Goal: Task Accomplishment & Management: Manage account settings

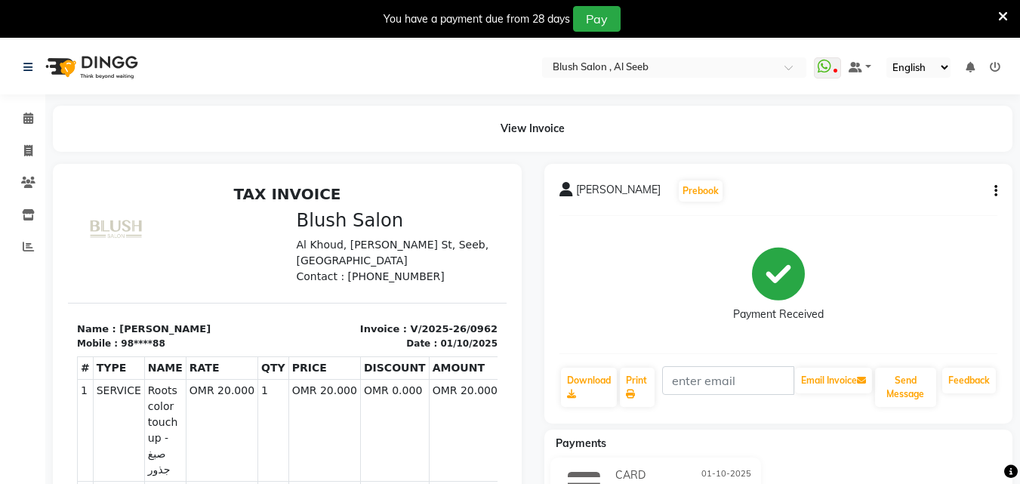
scroll to position [24, 0]
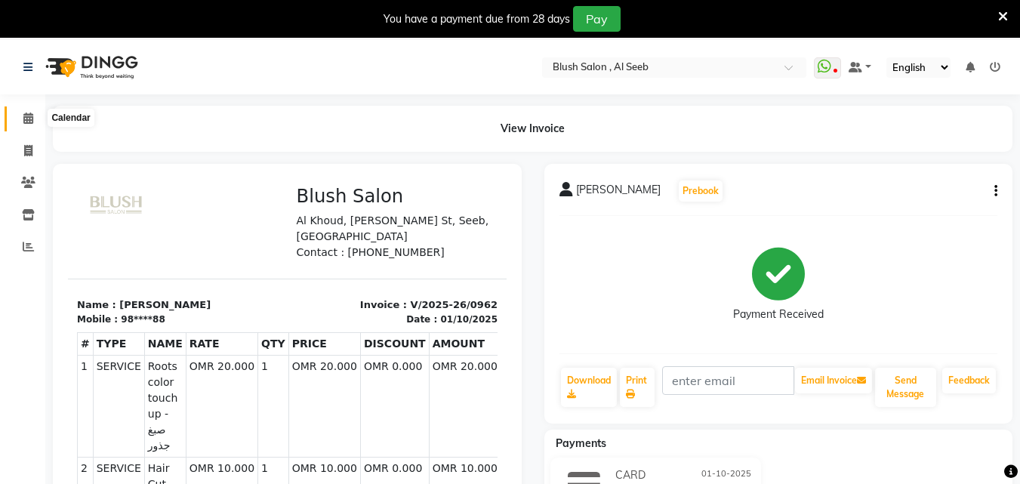
click at [28, 117] on icon at bounding box center [28, 117] width 10 height 11
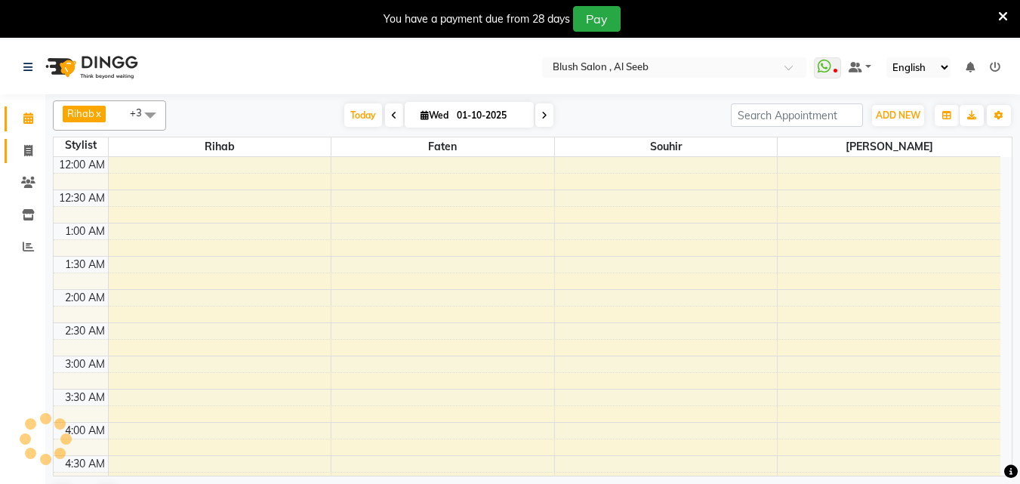
scroll to position [399, 0]
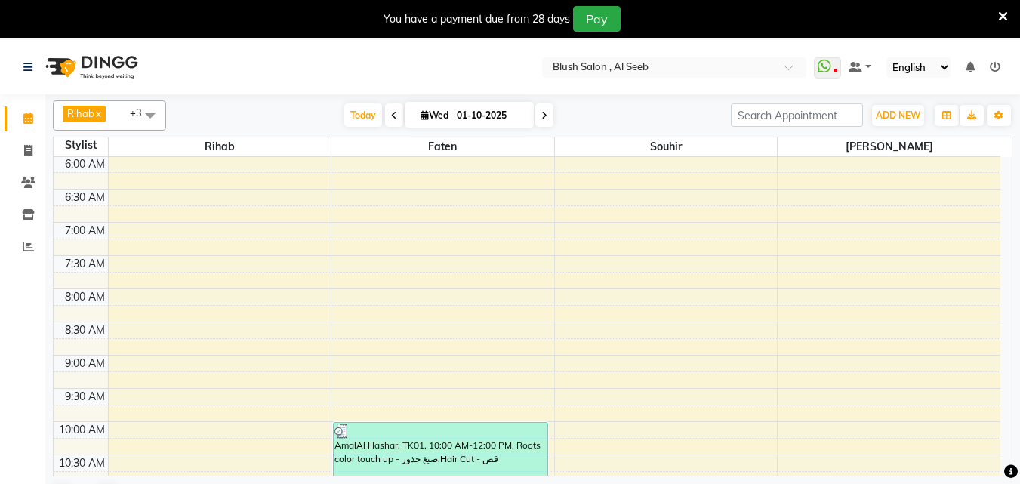
click at [425, 118] on span "Wed" at bounding box center [434, 114] width 35 height 11
select select "10"
select select "2025"
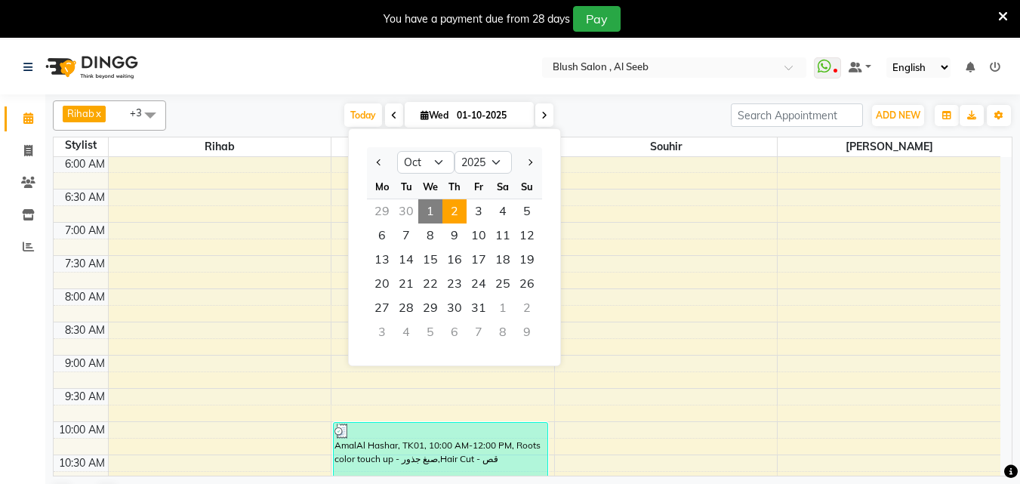
click at [467, 214] on span "2" at bounding box center [454, 211] width 24 height 24
type input "02-10-2025"
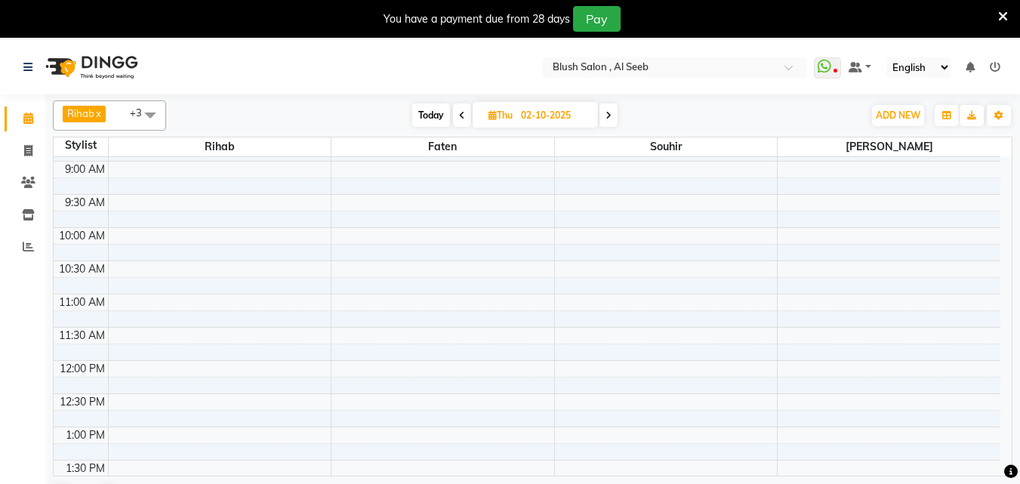
scroll to position [562, 0]
click at [117, 270] on div "12:00 AM 12:30 AM 1:00 AM 1:30 AM 2:00 AM 2:30 AM 3:00 AM 3:30 AM 4:00 AM 4:30 …" at bounding box center [527, 392] width 947 height 1594
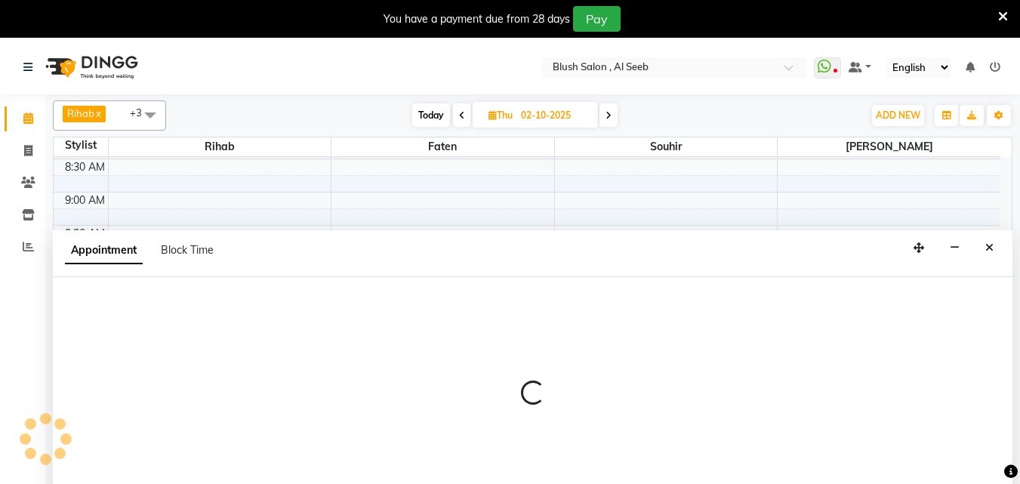
select select "38037"
select select "tentative"
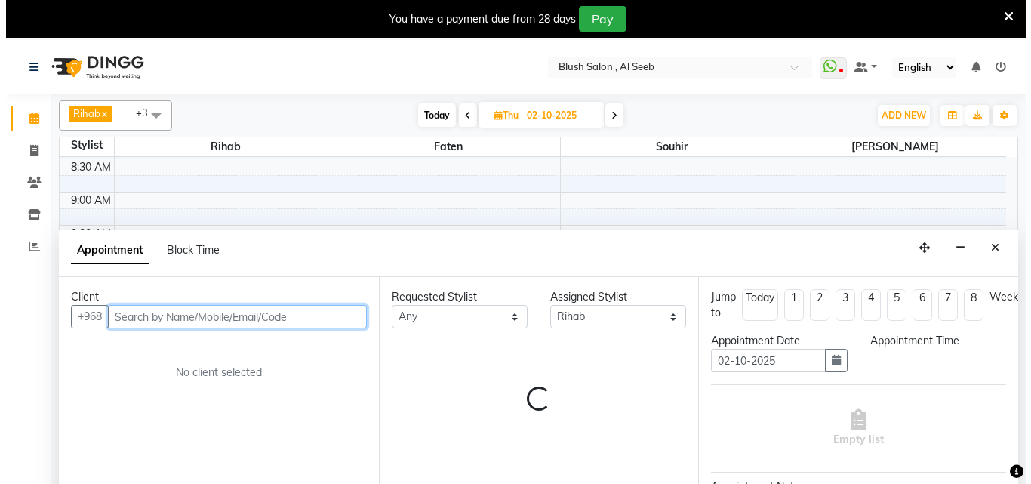
scroll to position [40, 0]
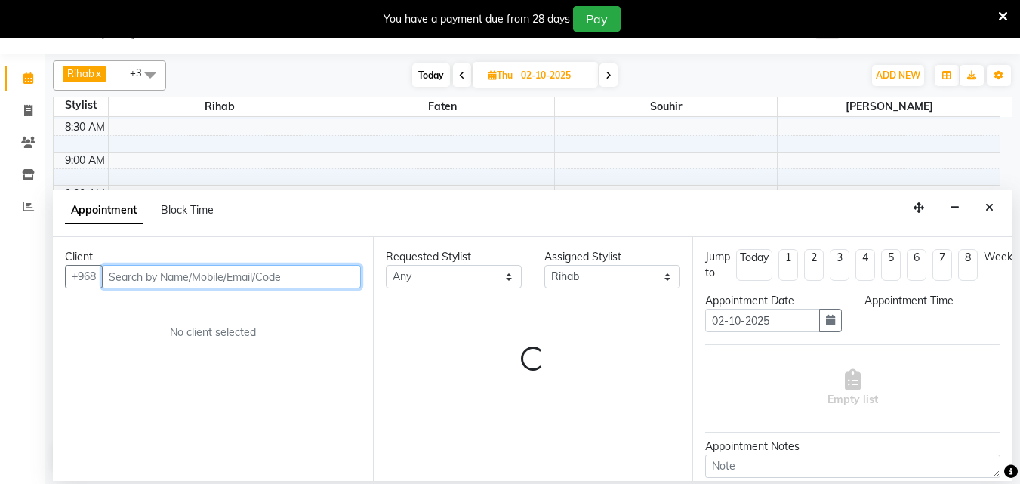
select select "600"
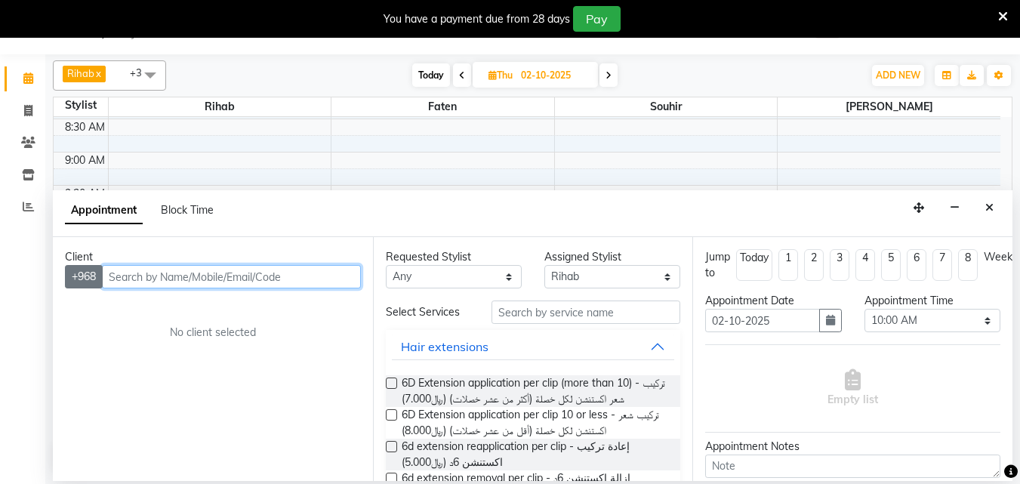
drag, startPoint x: 118, startPoint y: 278, endPoint x: 98, endPoint y: 294, distance: 25.2
click at [120, 281] on input "text" at bounding box center [231, 276] width 259 height 23
type input "99332888"
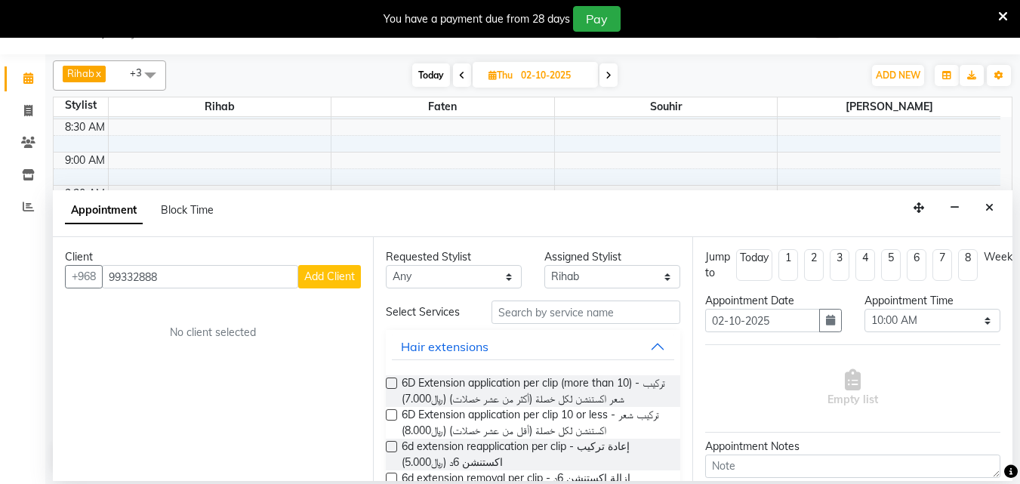
click at [328, 279] on span "Add Client" at bounding box center [329, 277] width 51 height 14
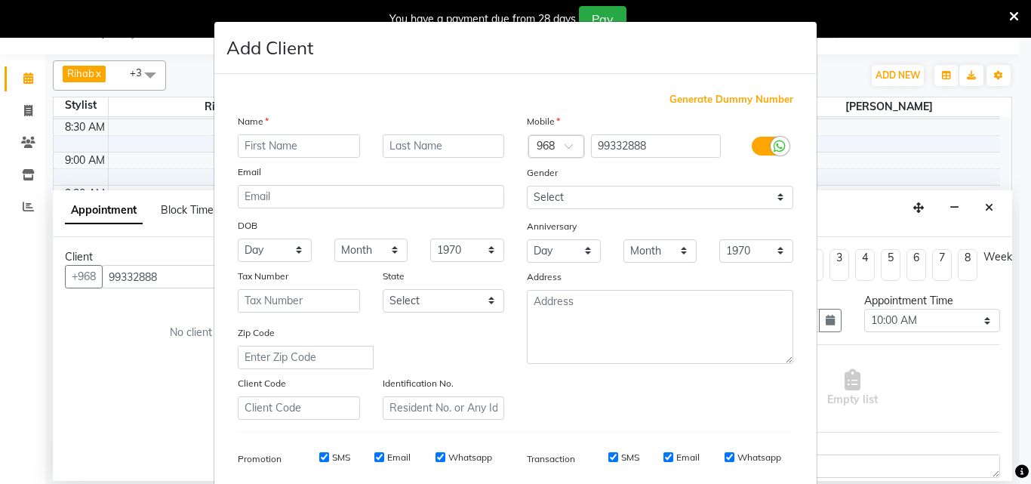
click at [242, 154] on input "text" at bounding box center [299, 145] width 122 height 23
click at [248, 155] on input "text" at bounding box center [299, 145] width 122 height 23
type input "n"
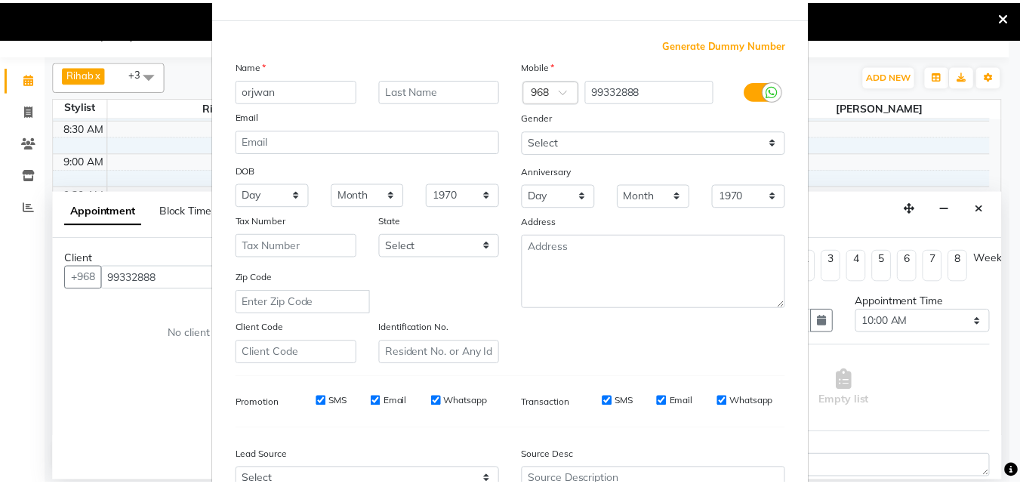
scroll to position [247, 0]
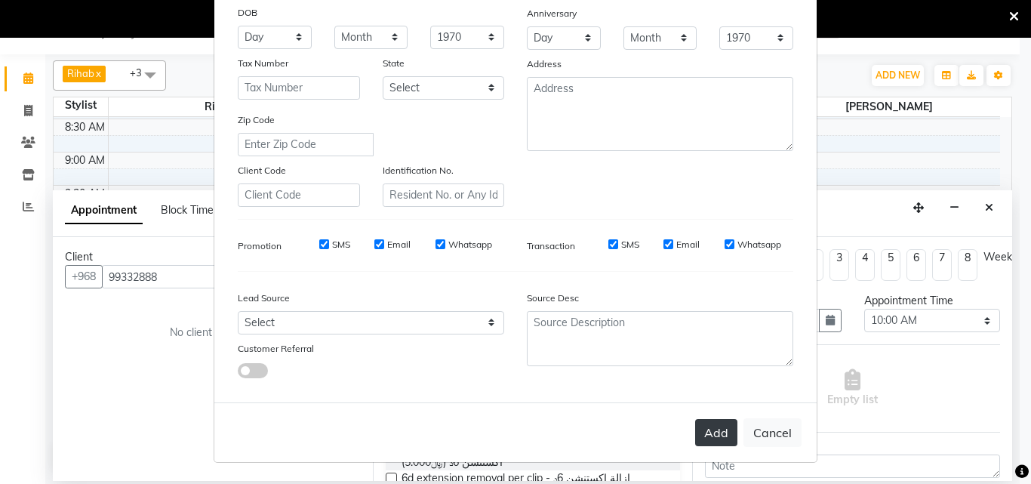
type input "orjwan"
click at [716, 420] on button "Add" at bounding box center [716, 432] width 42 height 27
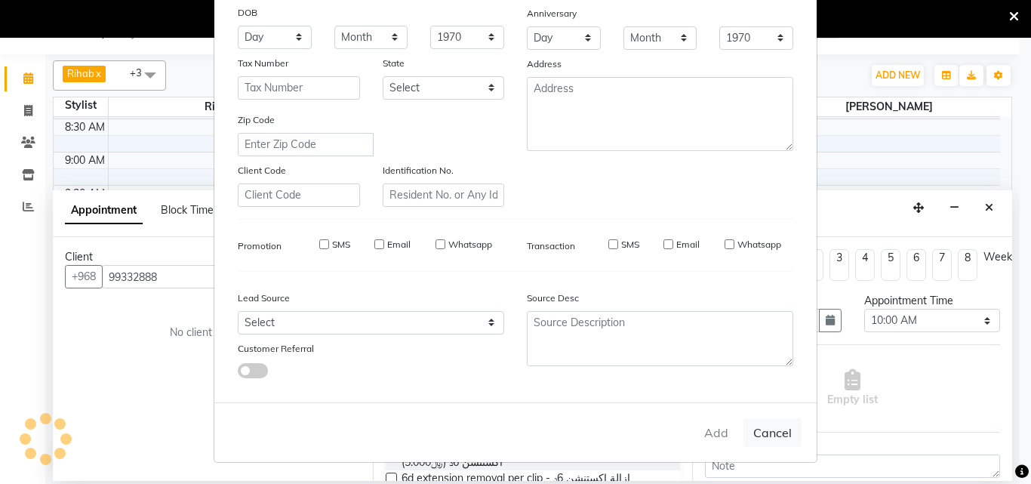
type input "99****88"
select select
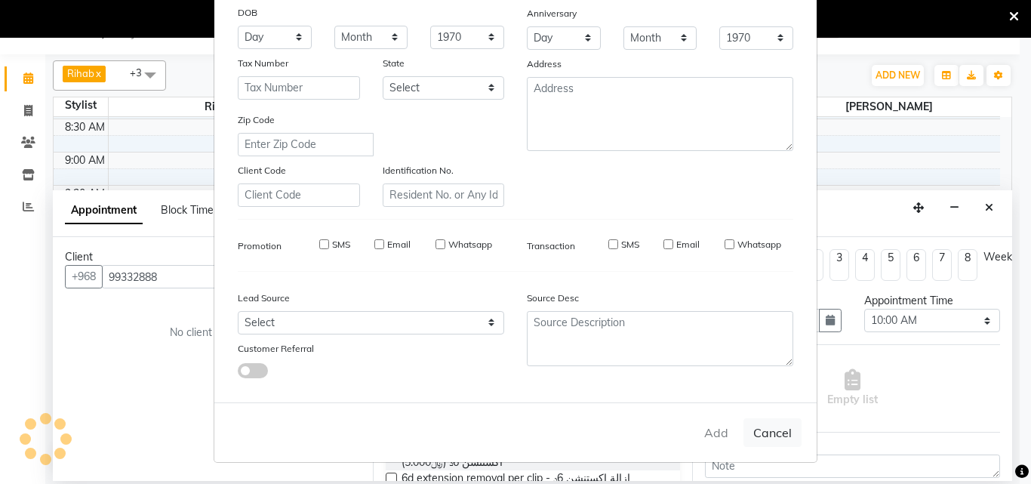
select select
checkbox input "false"
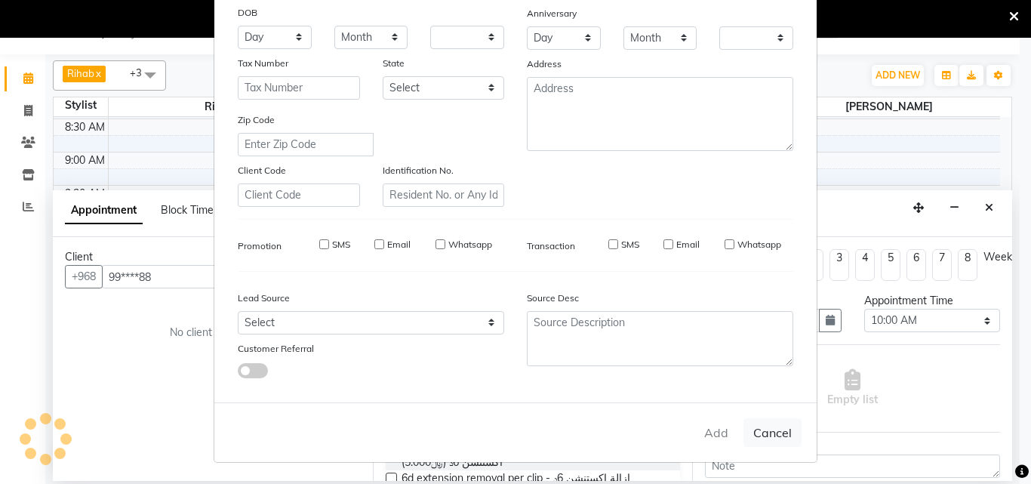
checkbox input "false"
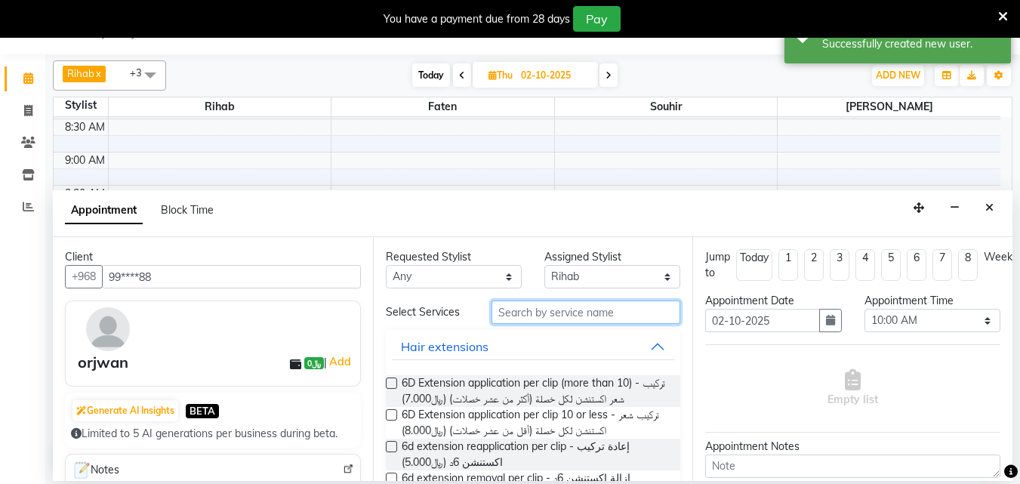
click at [500, 318] on input "text" at bounding box center [586, 311] width 189 height 23
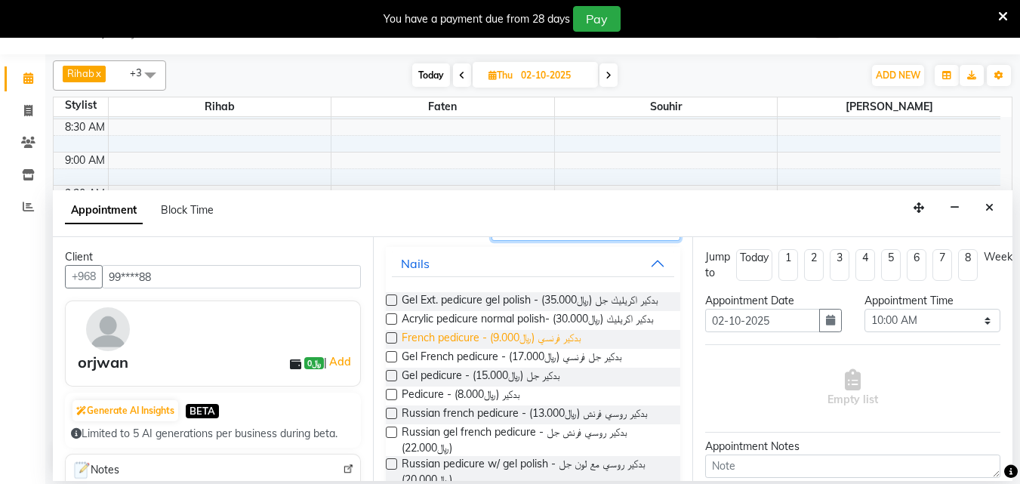
scroll to position [151, 0]
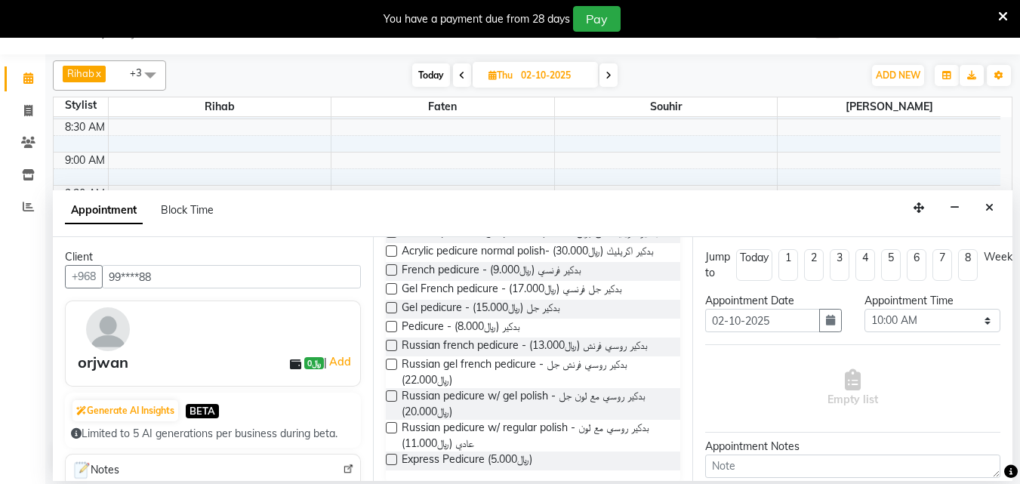
type input "ped"
click at [393, 332] on label at bounding box center [391, 326] width 11 height 11
click at [393, 333] on input "checkbox" at bounding box center [391, 328] width 10 height 10
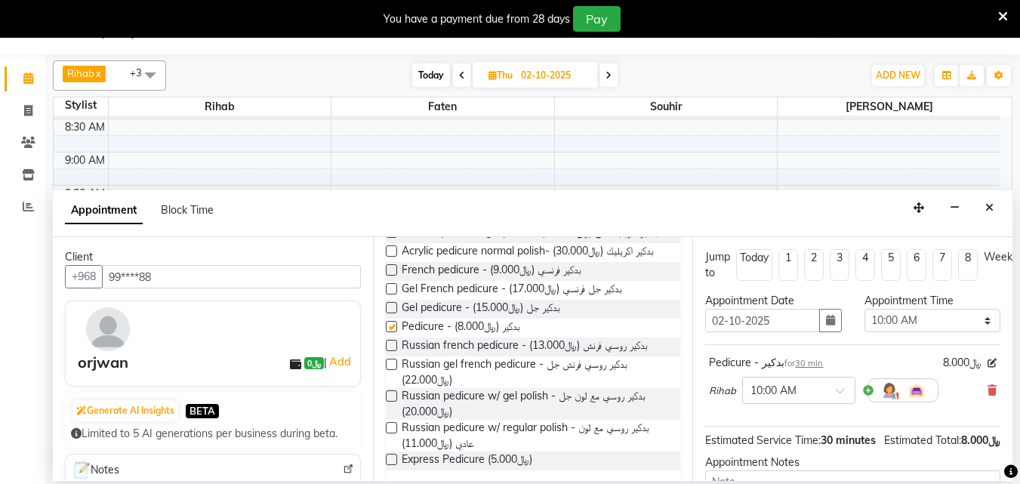
checkbox input "false"
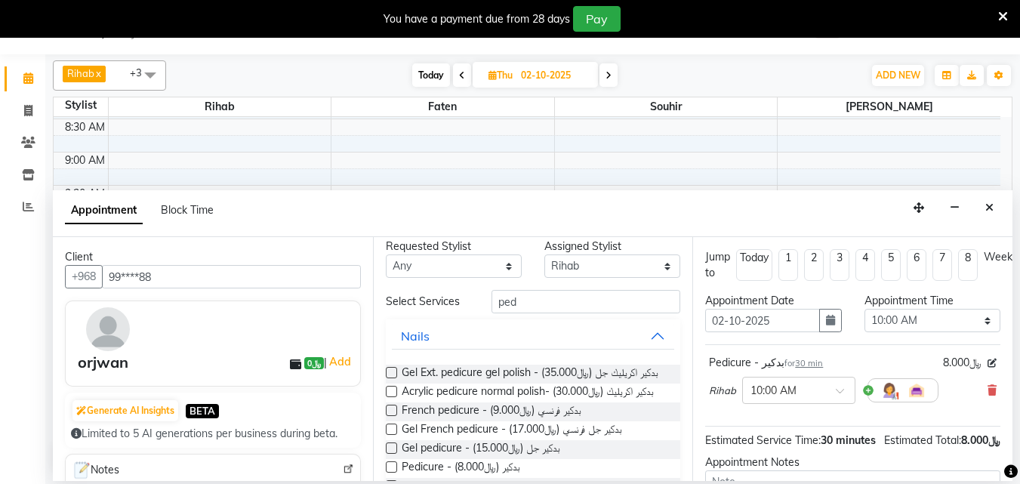
scroll to position [0, 0]
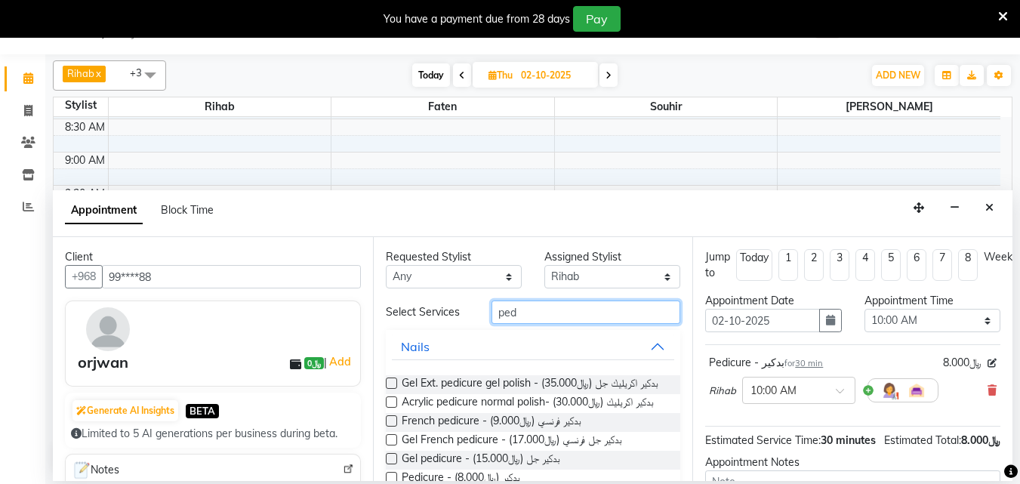
click at [516, 321] on input "ped" at bounding box center [586, 311] width 189 height 23
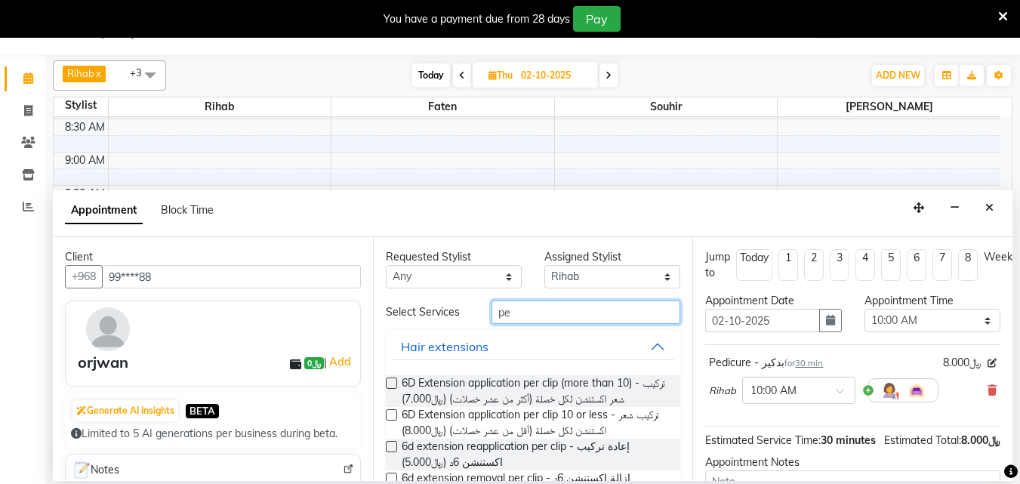
type input "p"
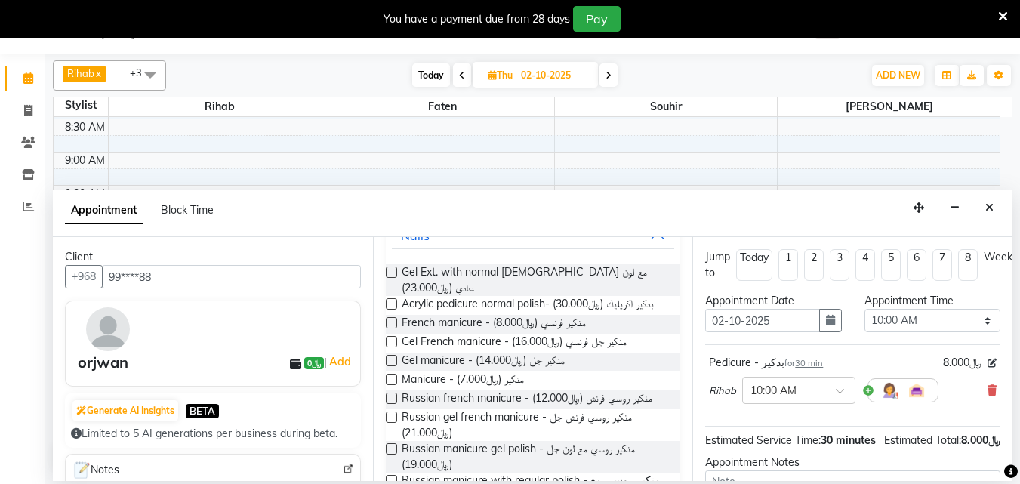
scroll to position [151, 0]
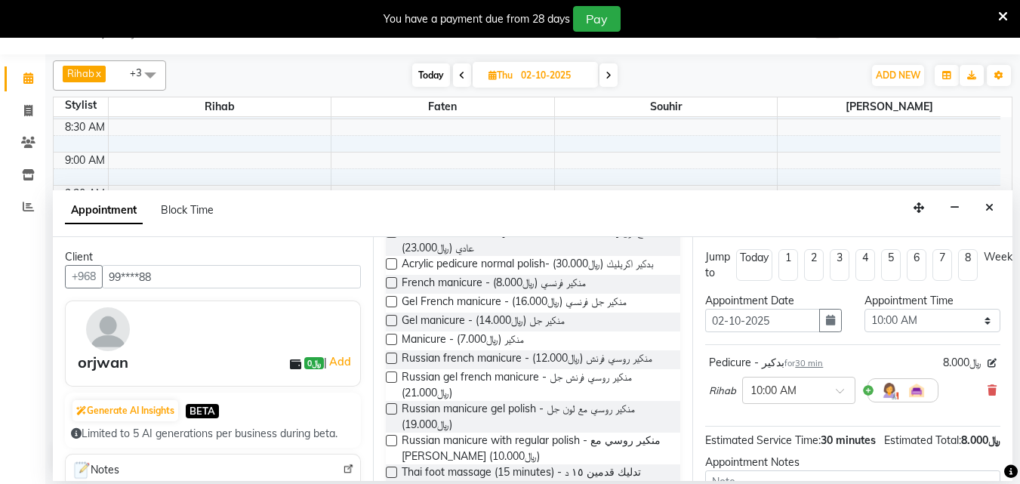
type input "ma"
click at [393, 345] on label at bounding box center [391, 339] width 11 height 11
click at [393, 346] on input "checkbox" at bounding box center [391, 341] width 10 height 10
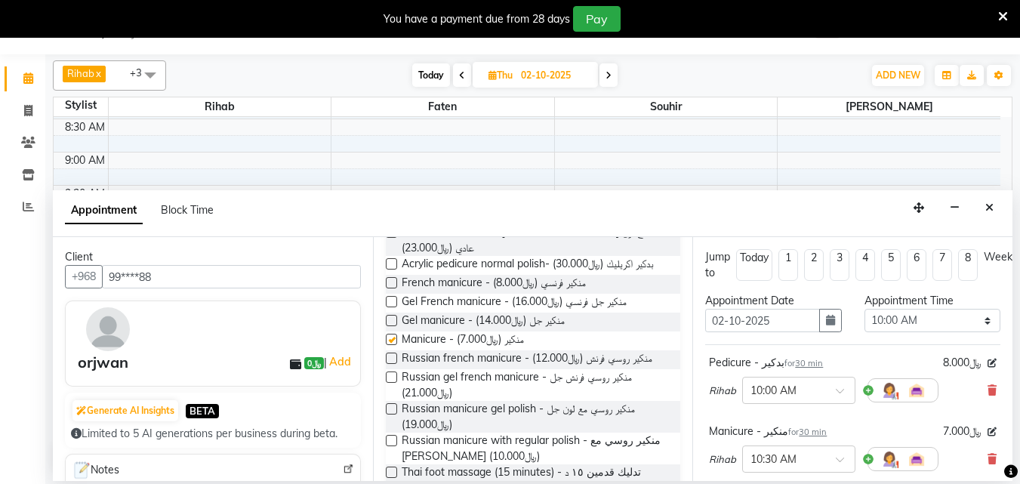
checkbox input "false"
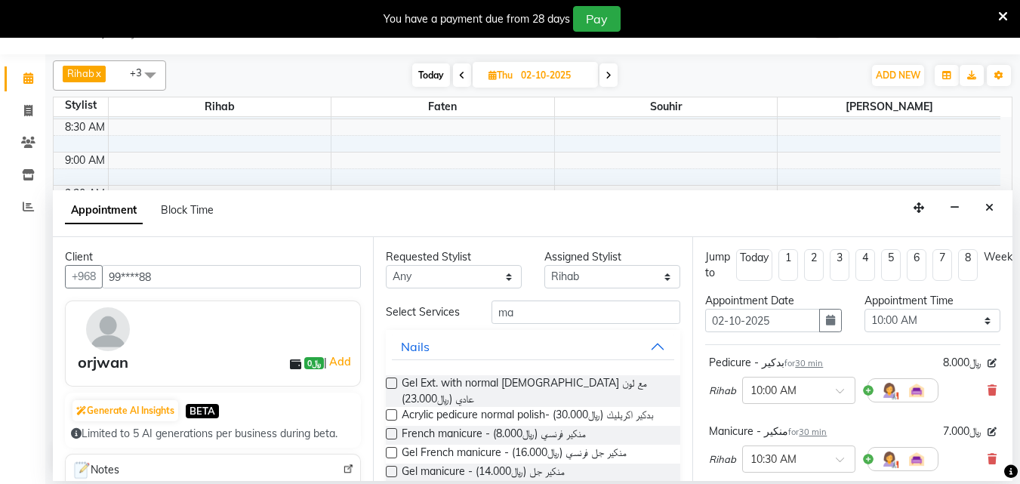
scroll to position [0, 0]
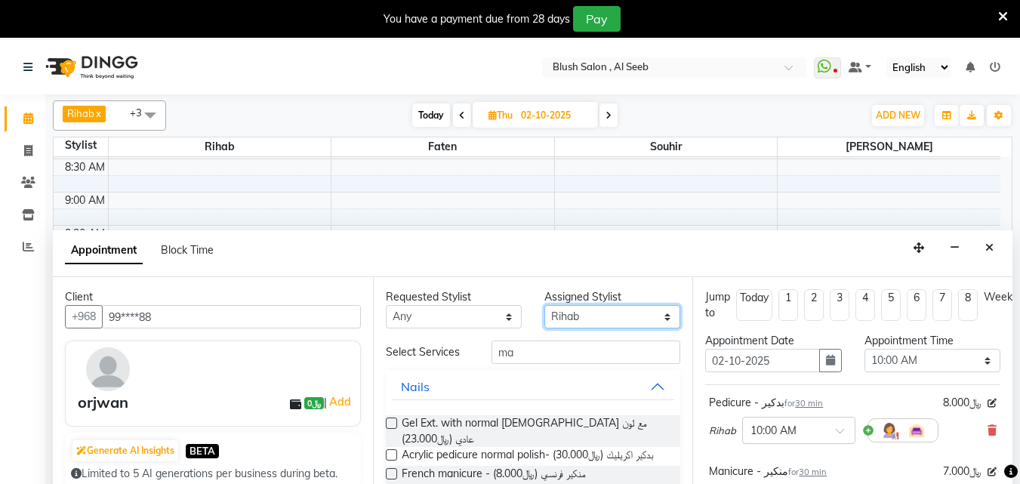
click at [650, 325] on select "Select [PERSON_NAME] [PERSON_NAME] [PERSON_NAME] Souhir" at bounding box center [612, 316] width 136 height 23
select select "38038"
click at [544, 310] on select "Select [PERSON_NAME] [PERSON_NAME] [PERSON_NAME] Souhir" at bounding box center [612, 316] width 136 height 23
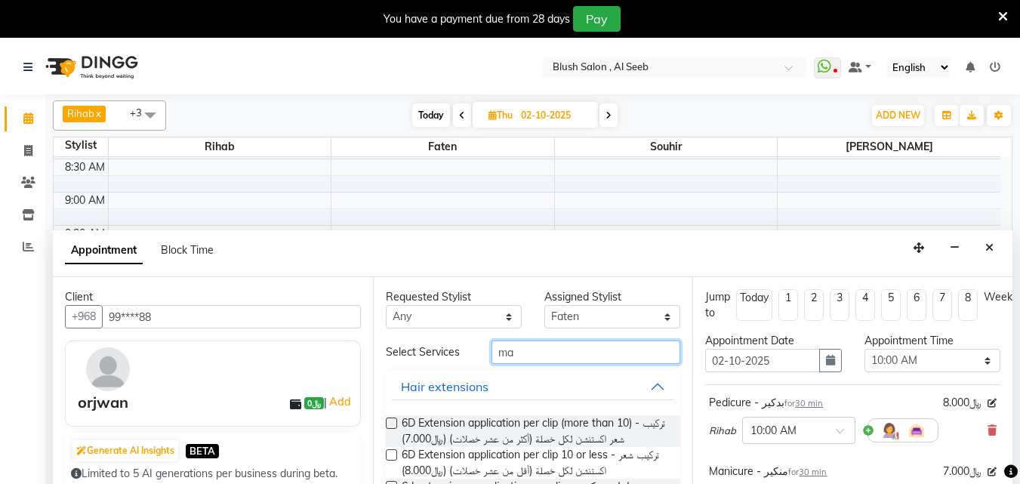
click at [587, 355] on input "ma" at bounding box center [586, 352] width 189 height 23
type input "m"
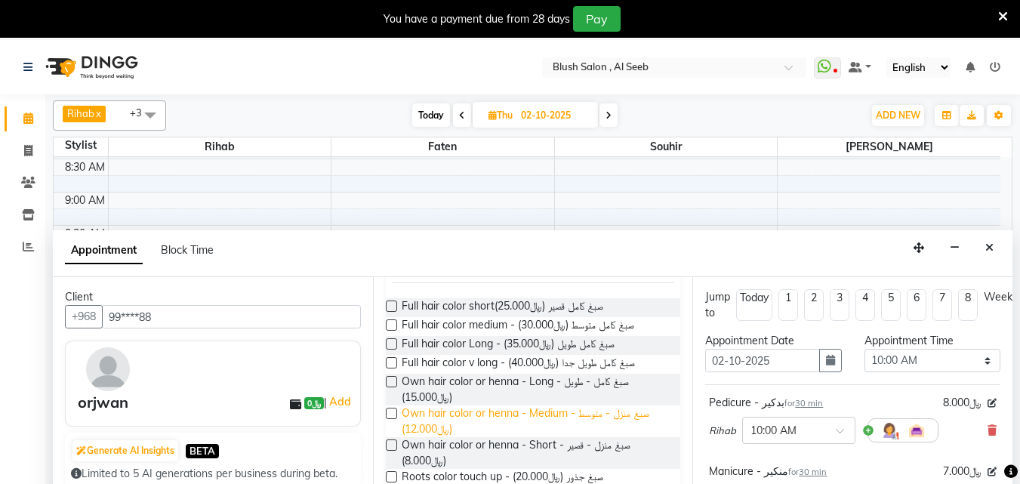
scroll to position [151, 0]
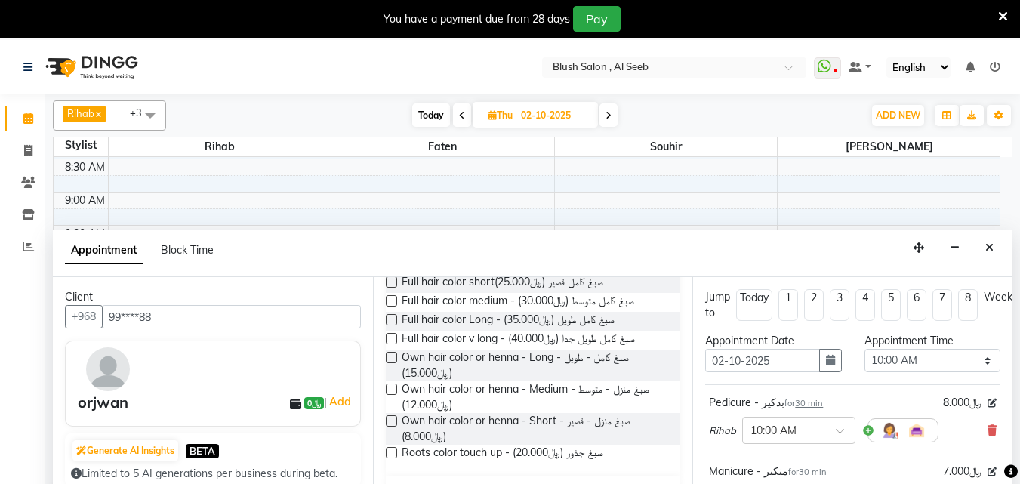
type input "col"
click at [394, 454] on label at bounding box center [391, 452] width 11 height 11
click at [394, 454] on input "checkbox" at bounding box center [391, 454] width 10 height 10
checkbox input "false"
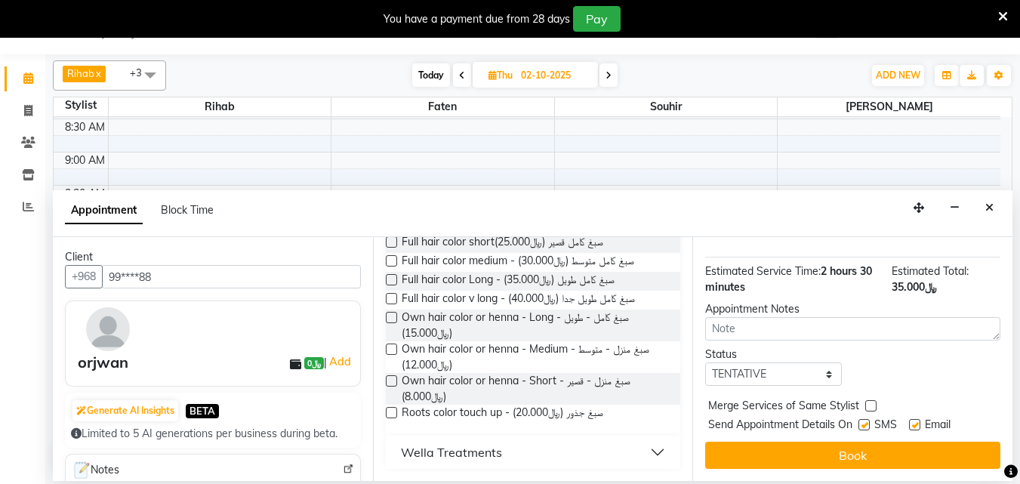
scroll to position [352, 0]
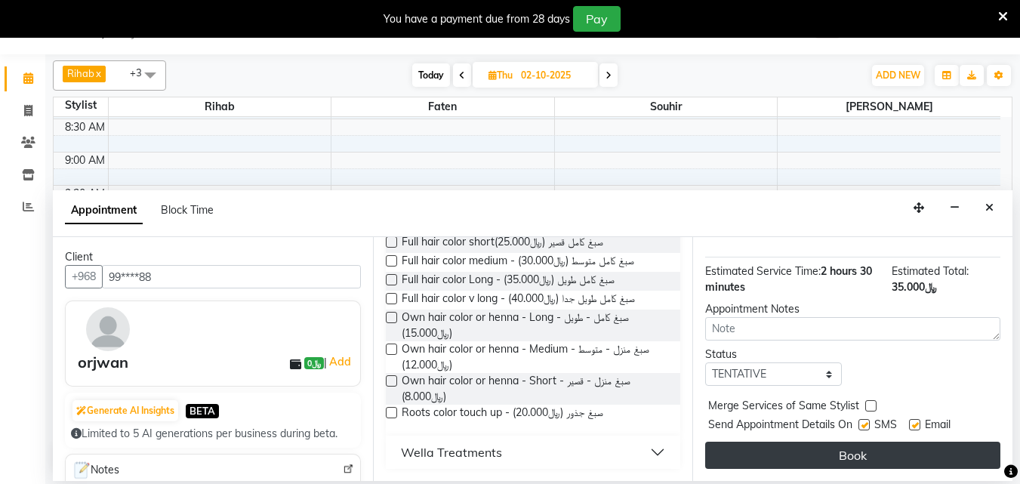
click at [849, 444] on button "Book" at bounding box center [852, 455] width 295 height 27
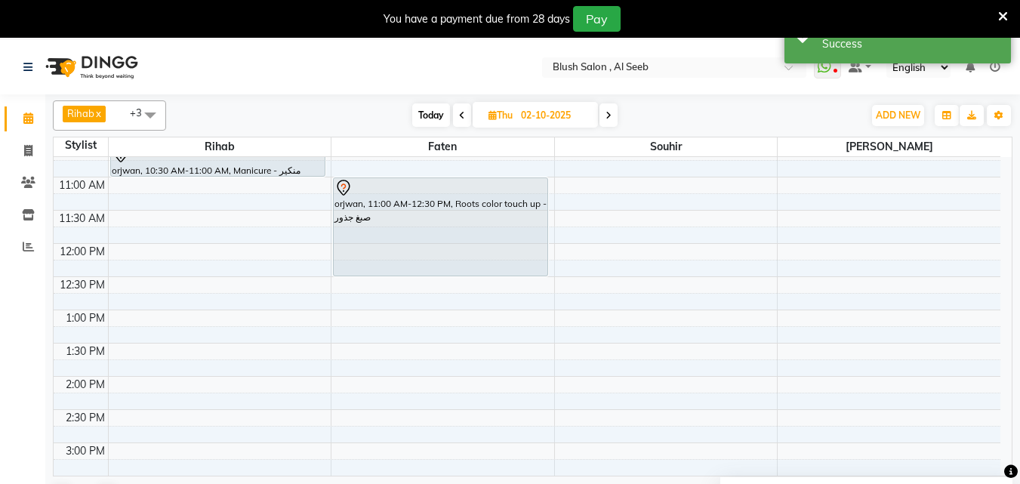
scroll to position [638, 0]
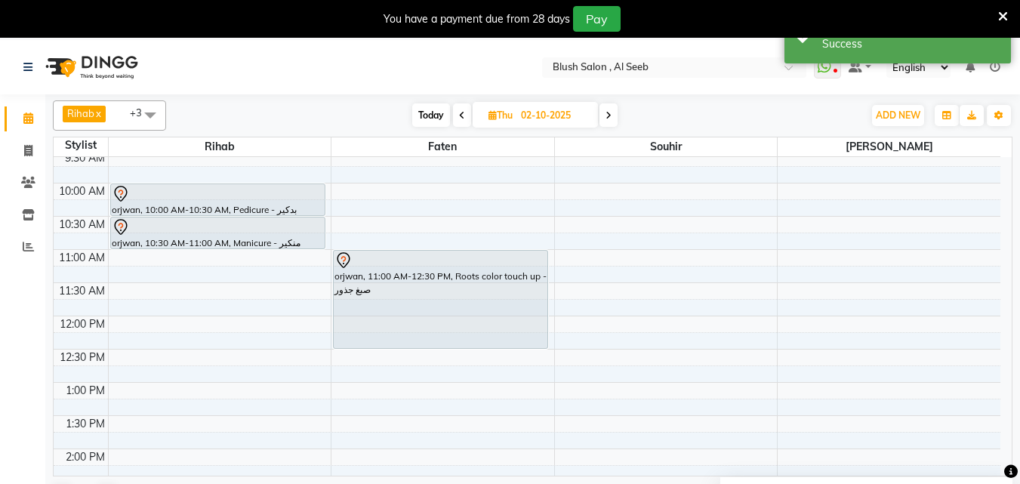
click at [433, 112] on span "Today" at bounding box center [431, 114] width 38 height 23
type input "01-10-2025"
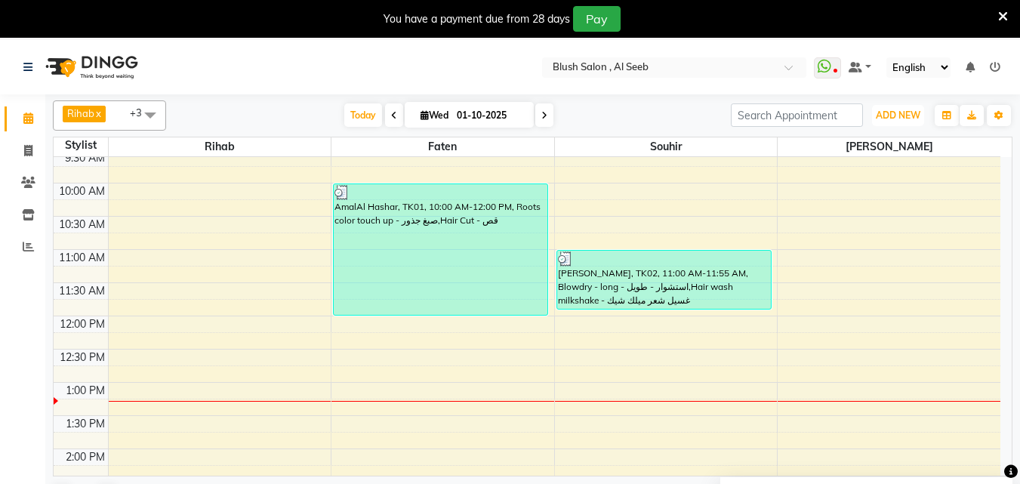
drag, startPoint x: 898, startPoint y: 113, endPoint x: 894, endPoint y: 135, distance: 22.2
click at [895, 119] on span "ADD NEW" at bounding box center [898, 114] width 45 height 11
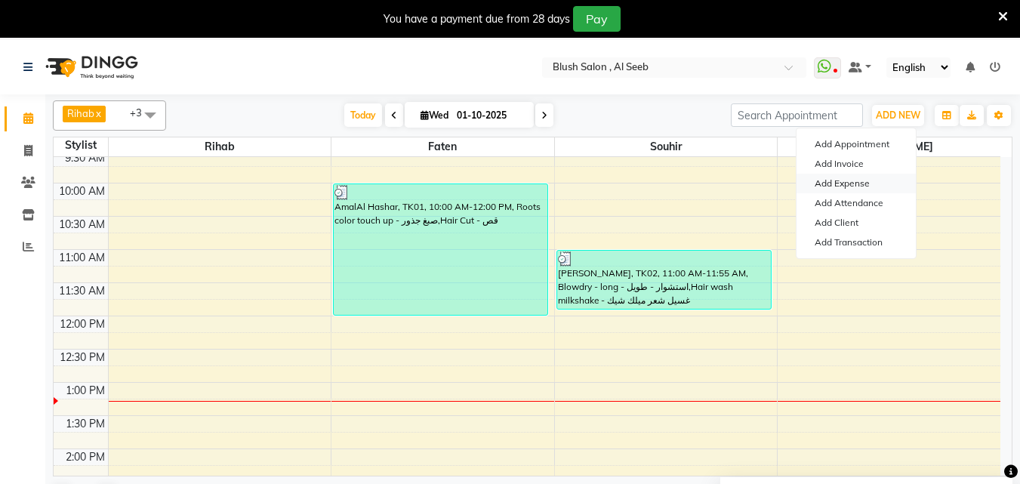
click at [835, 184] on link "Add Expense" at bounding box center [856, 184] width 119 height 20
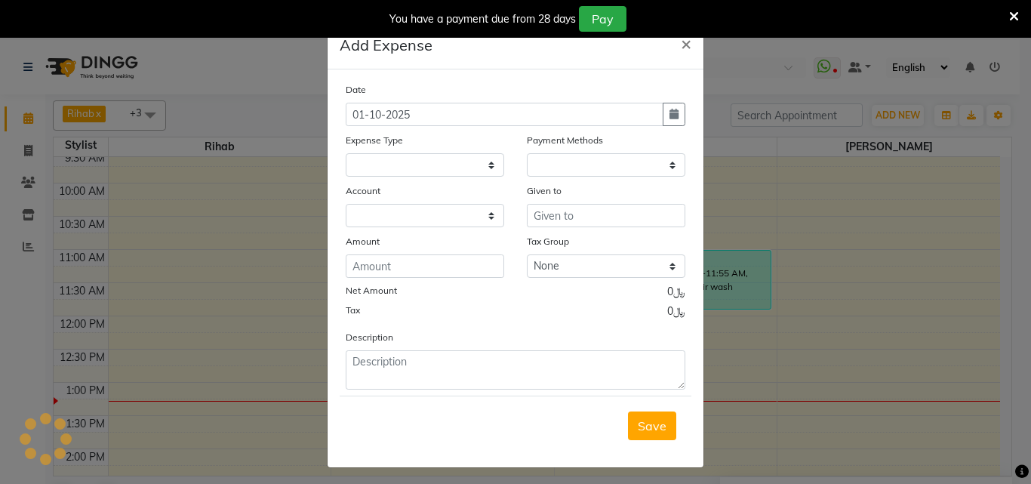
select select
select select "1"
select select "4525"
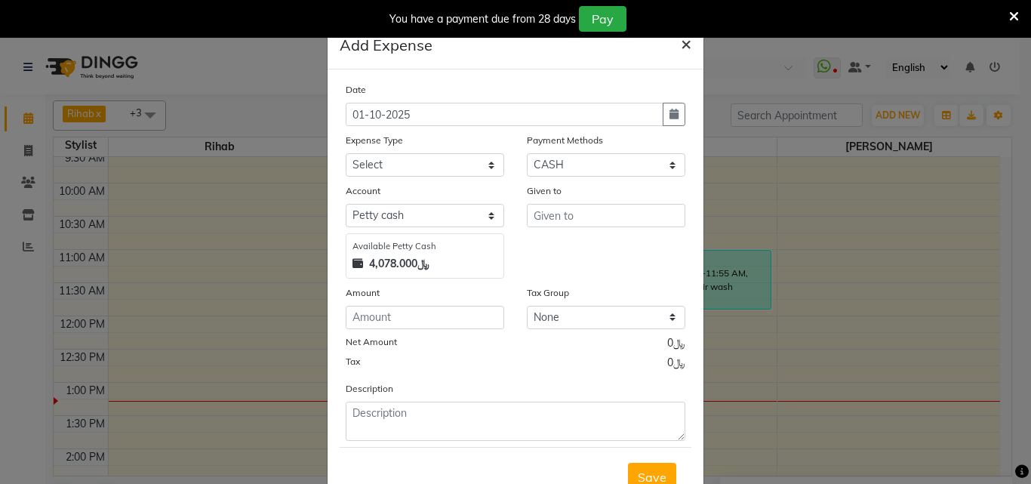
click at [681, 46] on span "×" at bounding box center [686, 43] width 11 height 23
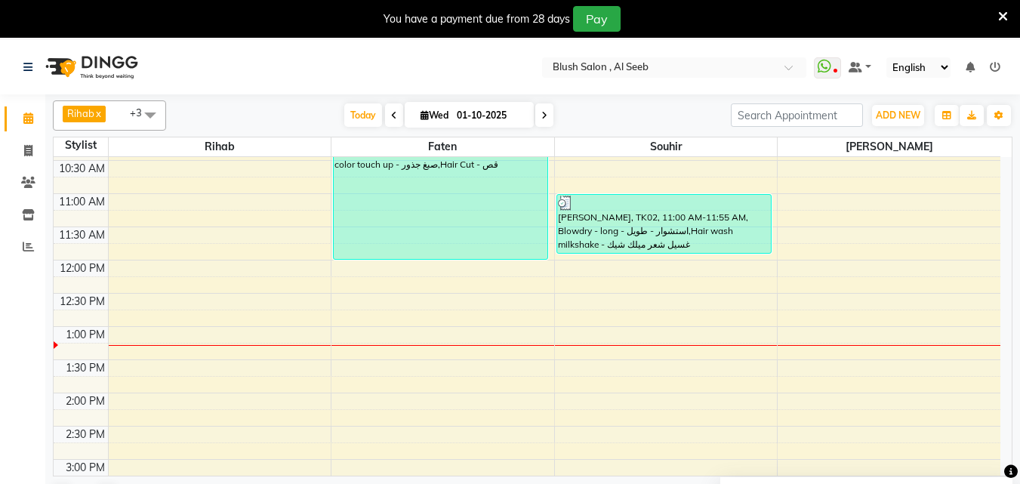
scroll to position [789, 0]
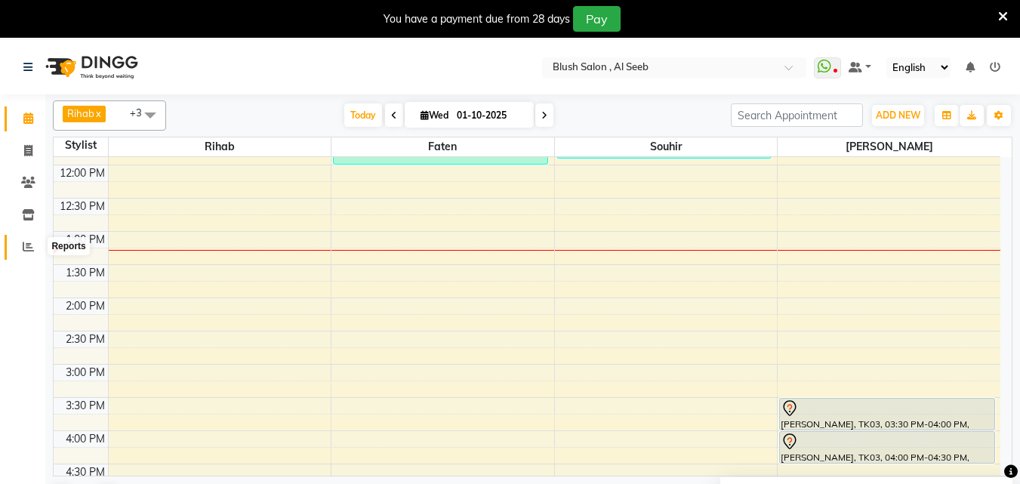
click at [23, 251] on icon at bounding box center [28, 246] width 11 height 11
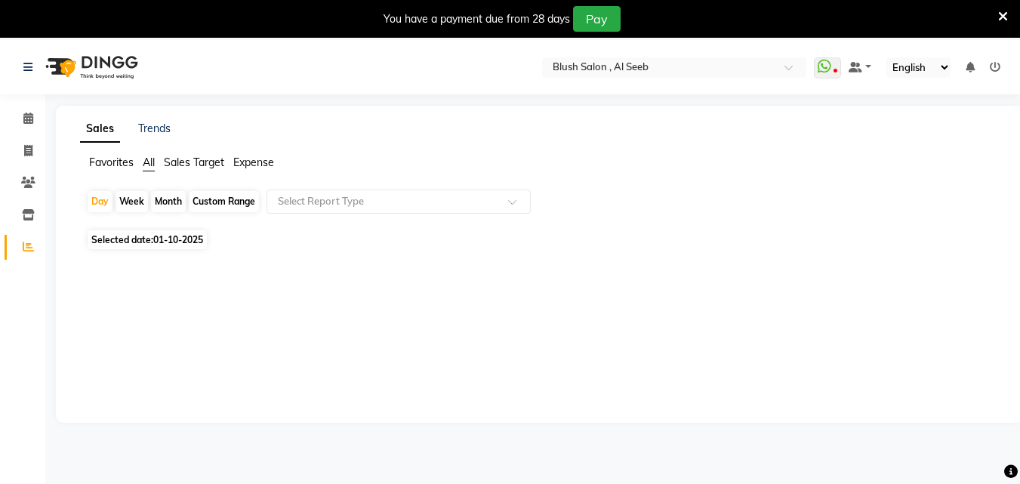
click at [226, 202] on div "Custom Range" at bounding box center [224, 201] width 70 height 21
select select "10"
select select "2025"
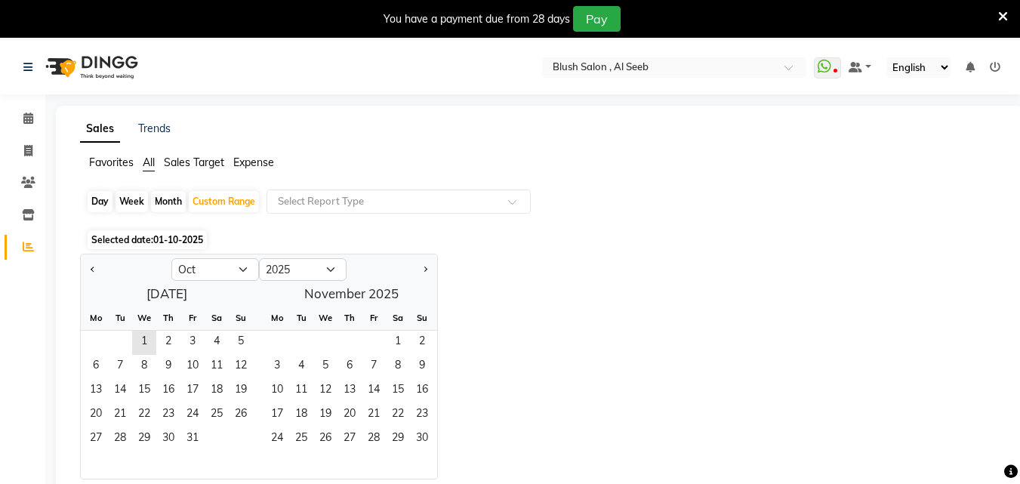
scroll to position [75, 0]
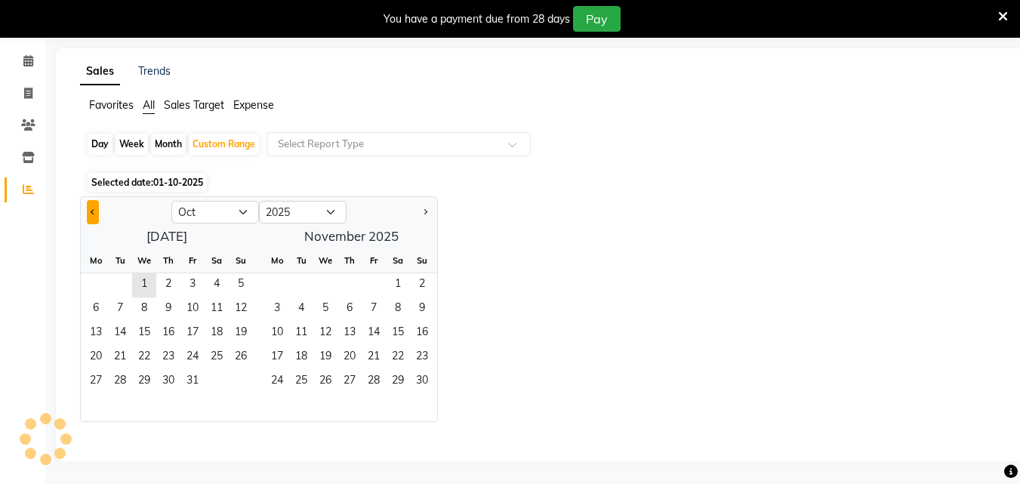
click at [94, 204] on button "Previous month" at bounding box center [93, 212] width 12 height 24
select select "9"
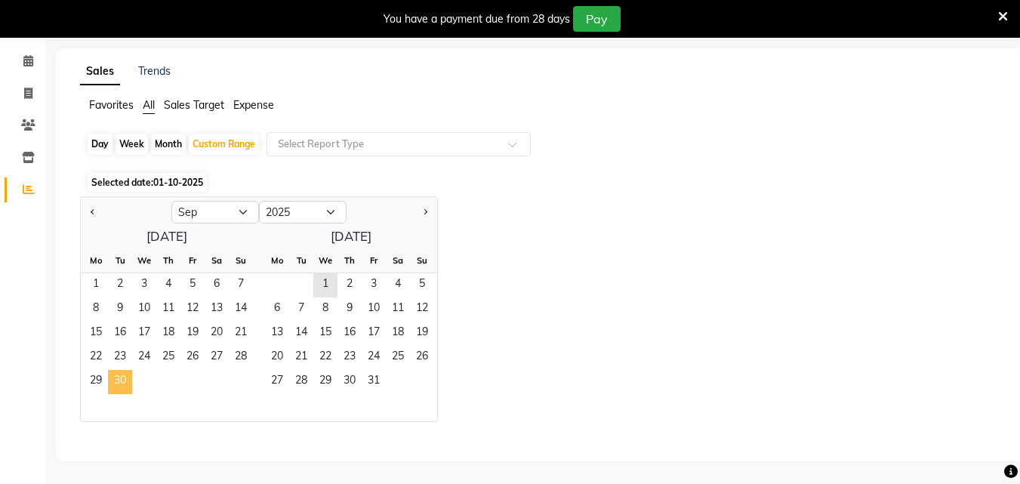
click at [129, 378] on span "30" at bounding box center [120, 382] width 24 height 24
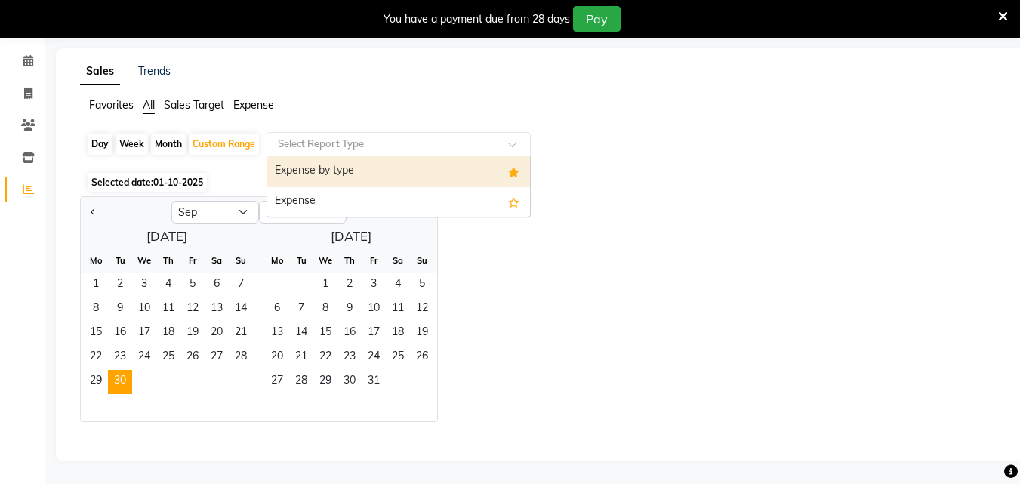
click at [442, 137] on input "text" at bounding box center [383, 144] width 217 height 15
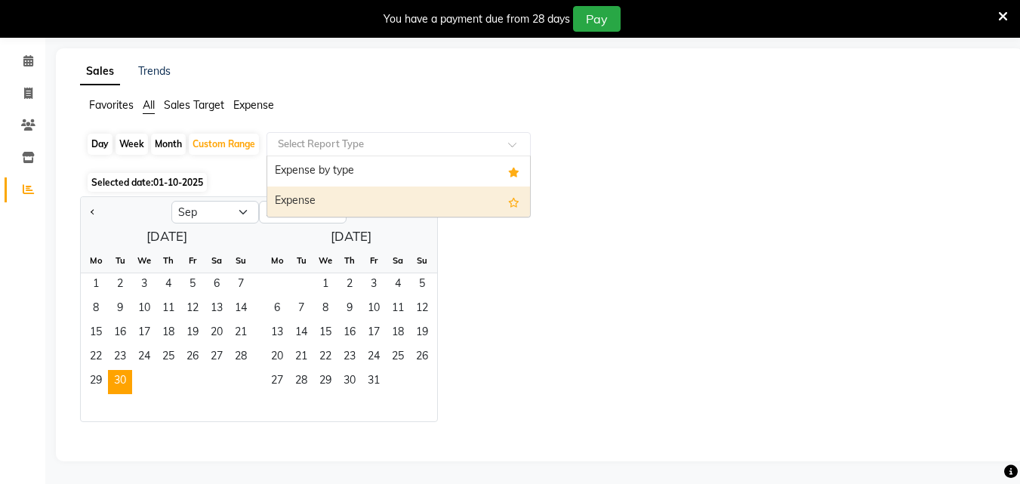
click at [377, 188] on div "Expense" at bounding box center [398, 201] width 263 height 30
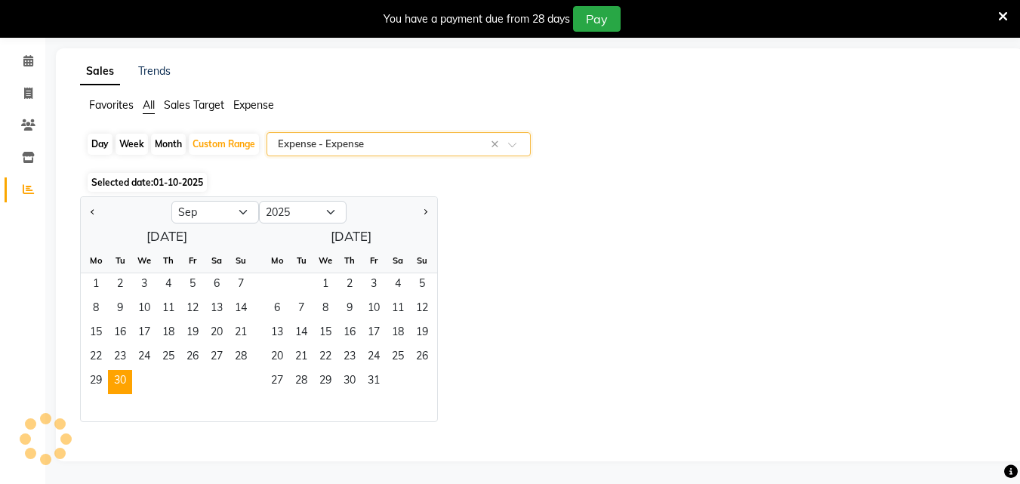
select select "csv"
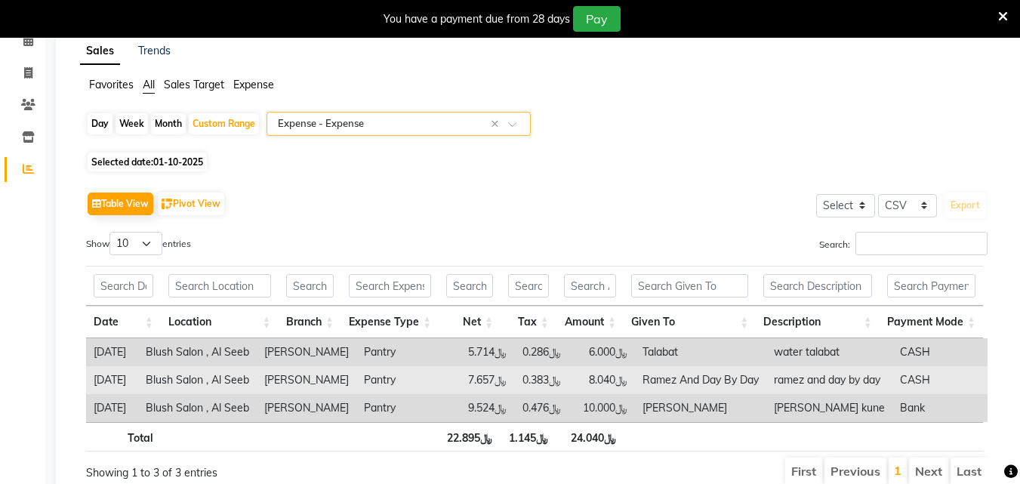
scroll to position [116, 0]
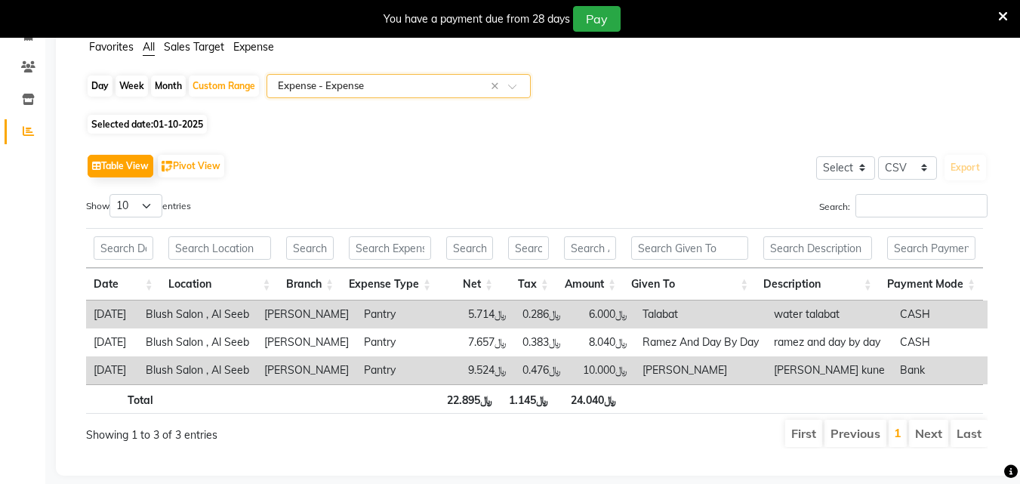
click at [572, 414] on th "﷼24.040" at bounding box center [589, 398] width 67 height 29
click at [821, 383] on td "[PERSON_NAME] kune" at bounding box center [829, 370] width 126 height 28
click at [948, 379] on td "Bank" at bounding box center [943, 370] width 103 height 28
